Goal: Check status: Check status

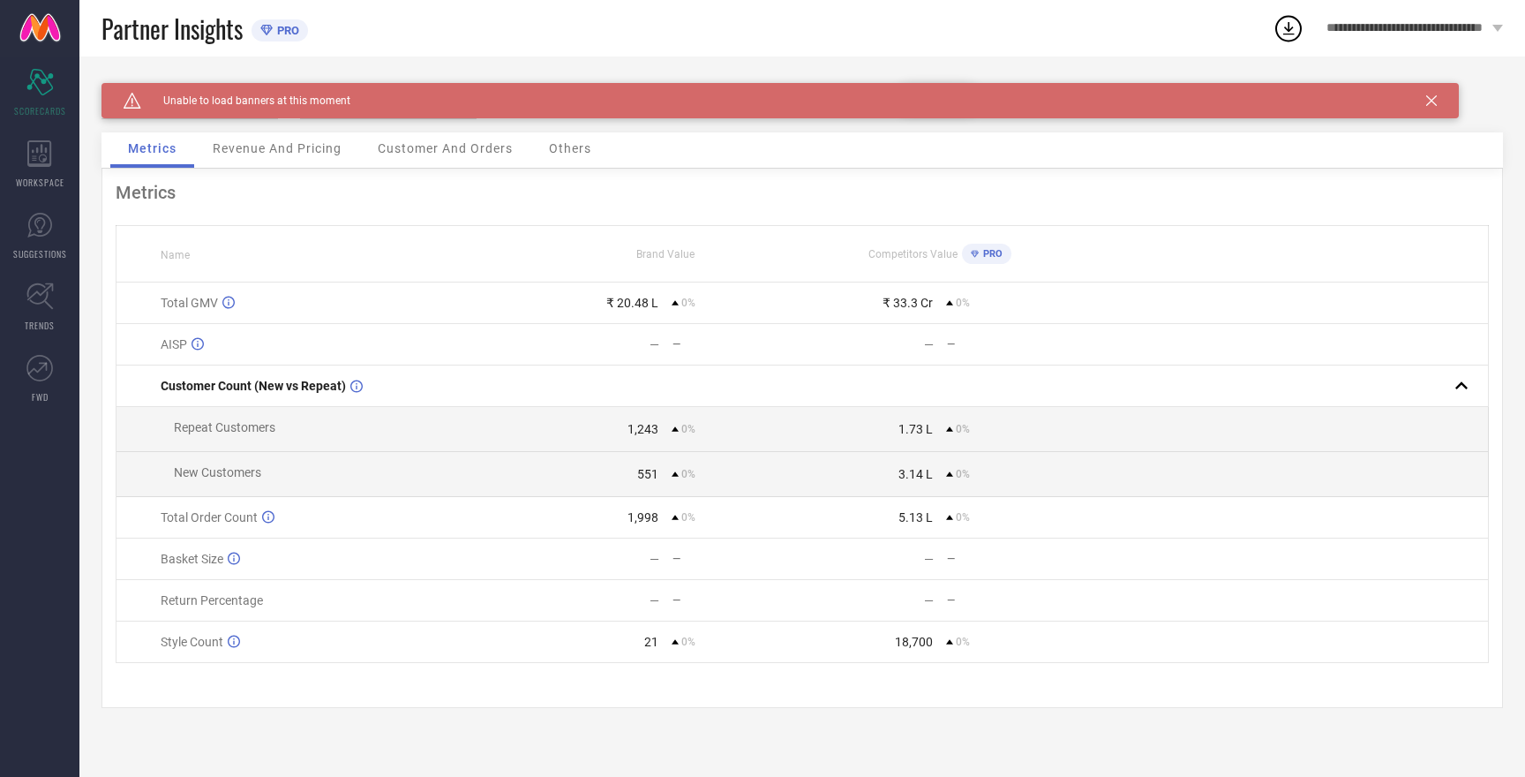
click at [1437, 97] on div "Caution Created with Sketch. Unable to load banners at this moment" at bounding box center [781, 100] width 1358 height 35
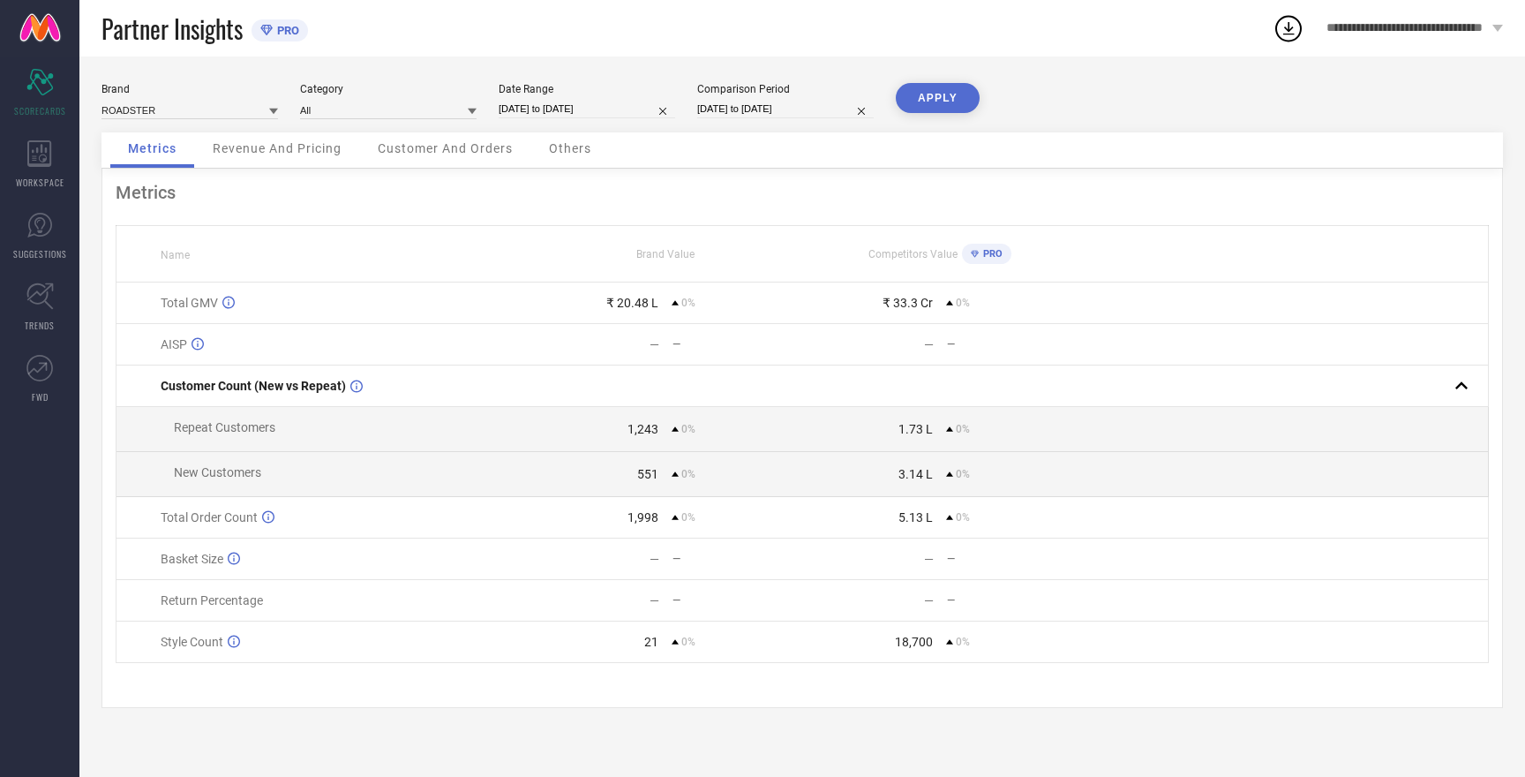
click at [960, 98] on button "APPLY" at bounding box center [938, 98] width 84 height 30
click at [164, 110] on input at bounding box center [190, 110] width 177 height 19
click at [164, 157] on div "HERE&NOW" at bounding box center [190, 164] width 177 height 30
type input "All"
click at [934, 98] on button "APPLY" at bounding box center [938, 98] width 84 height 30
